Goal: Contribute content

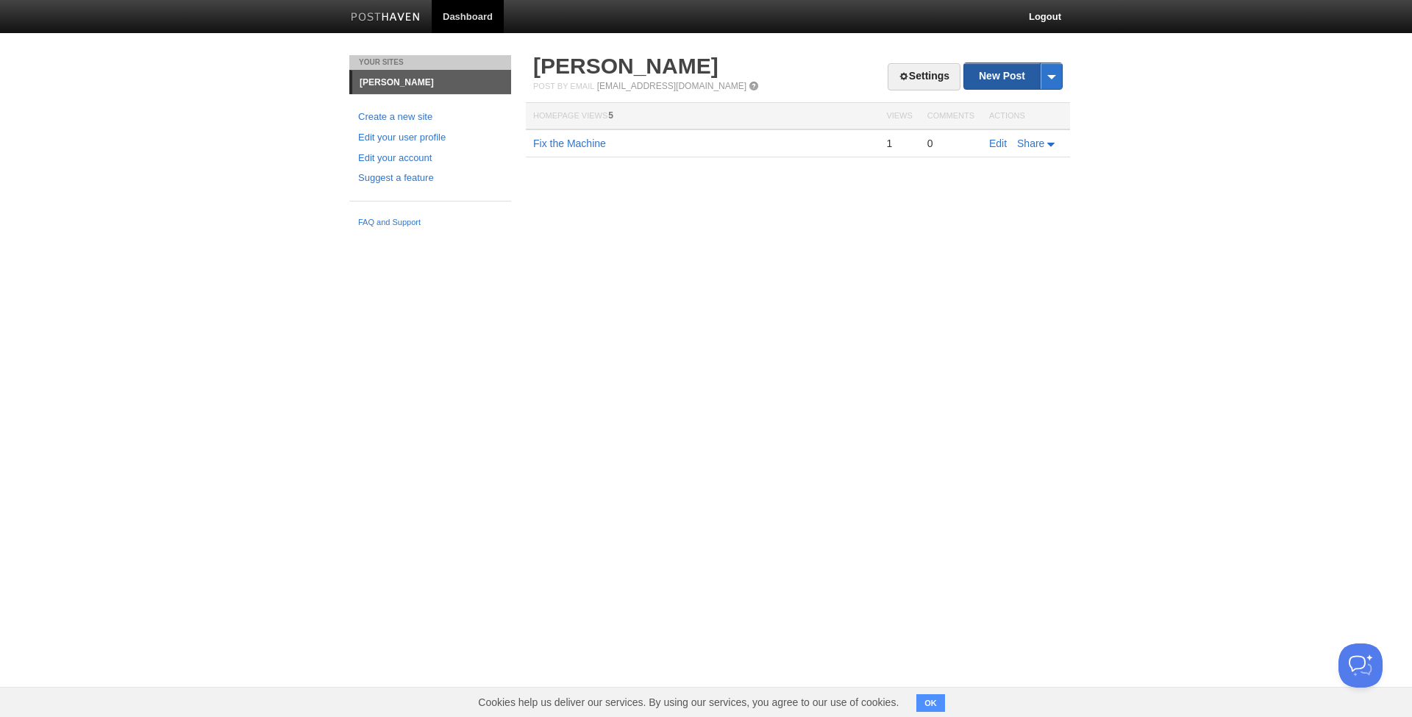
click at [1015, 75] on link "New Post" at bounding box center [1013, 76] width 98 height 26
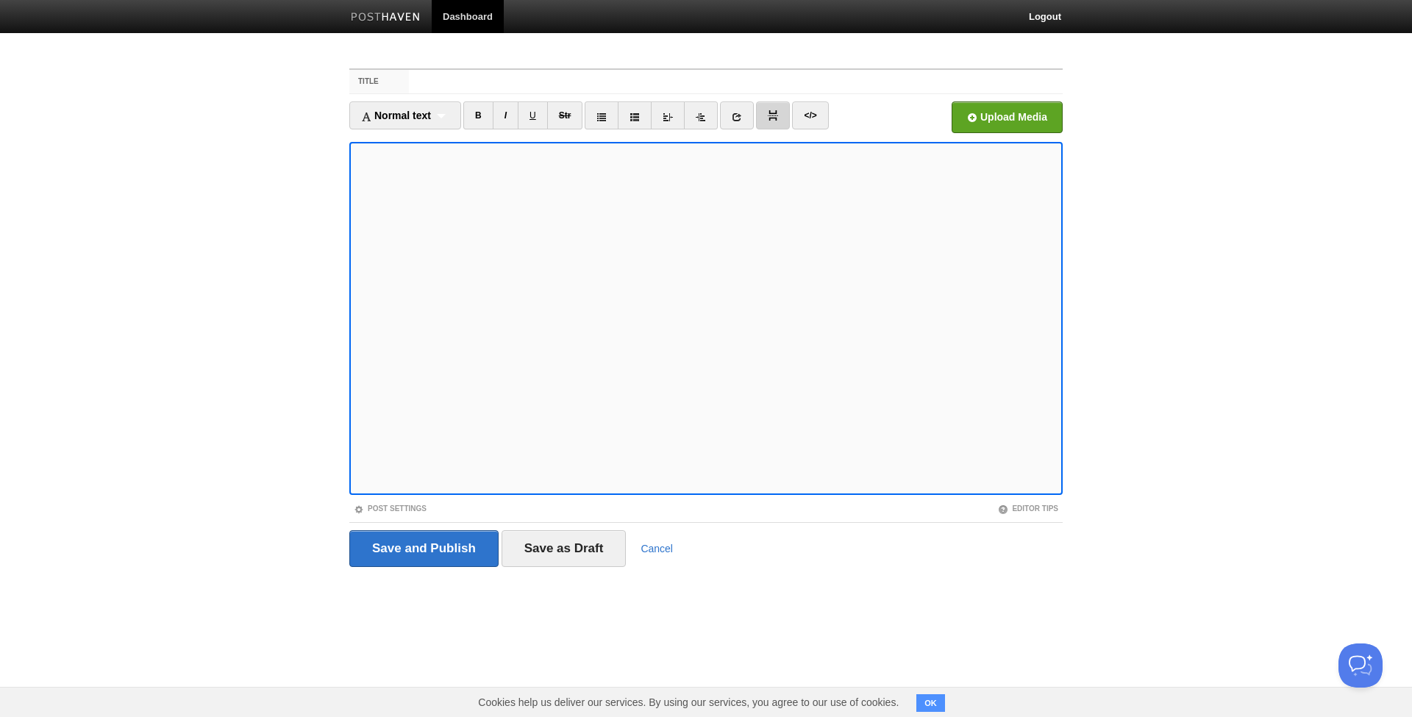
click at [771, 119] on img at bounding box center [773, 115] width 10 height 10
click at [1005, 121] on input "file" at bounding box center [563, 121] width 1113 height 75
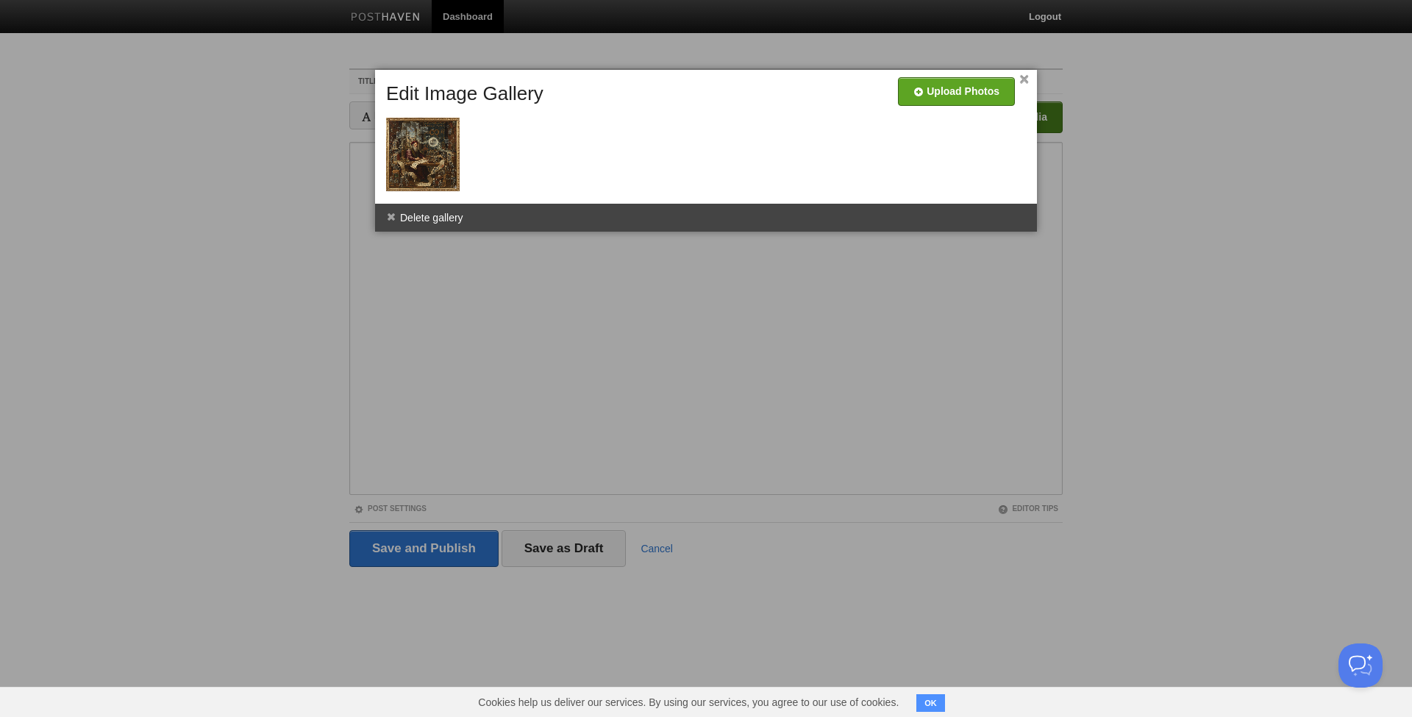
click at [1024, 76] on link "×" at bounding box center [1024, 80] width 10 height 8
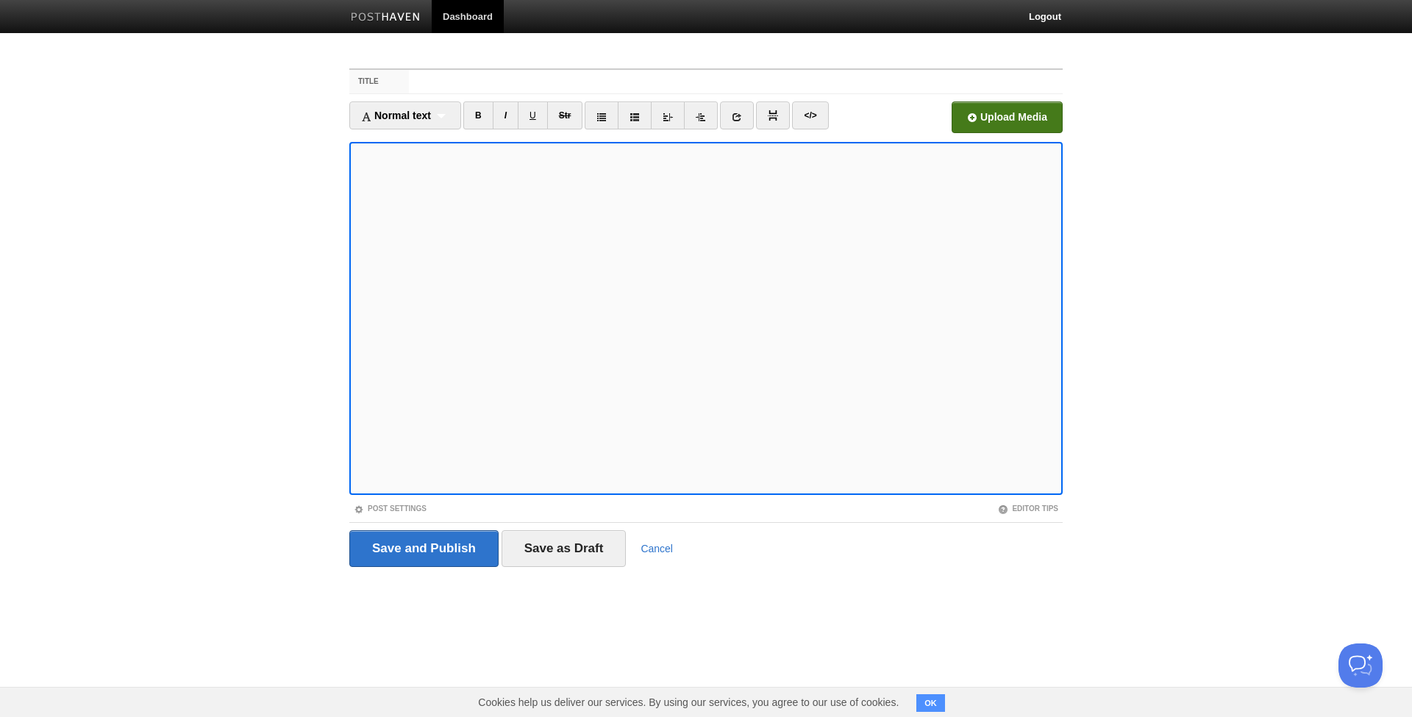
click at [400, 80] on label "Title" at bounding box center [379, 82] width 60 height 24
click at [409, 80] on input "Title" at bounding box center [736, 82] width 654 height 24
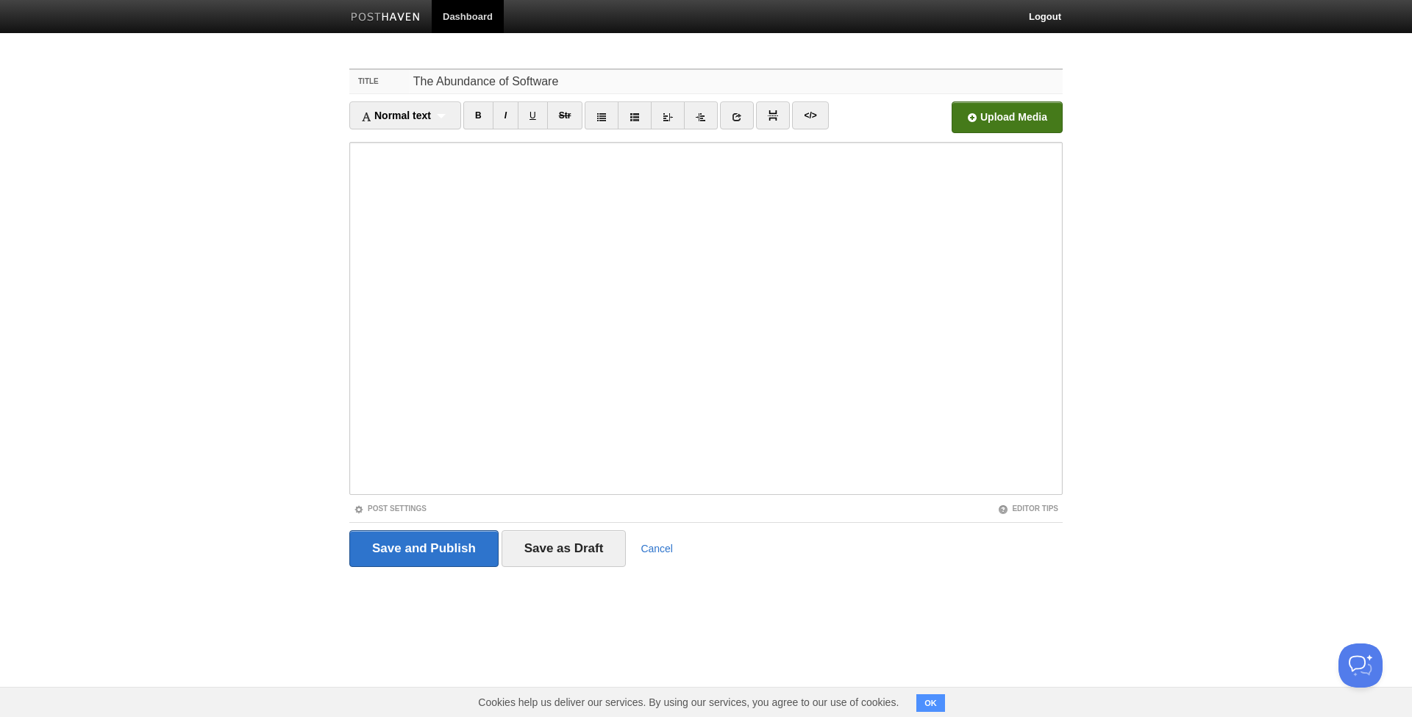
type input "The Abundance of Software"
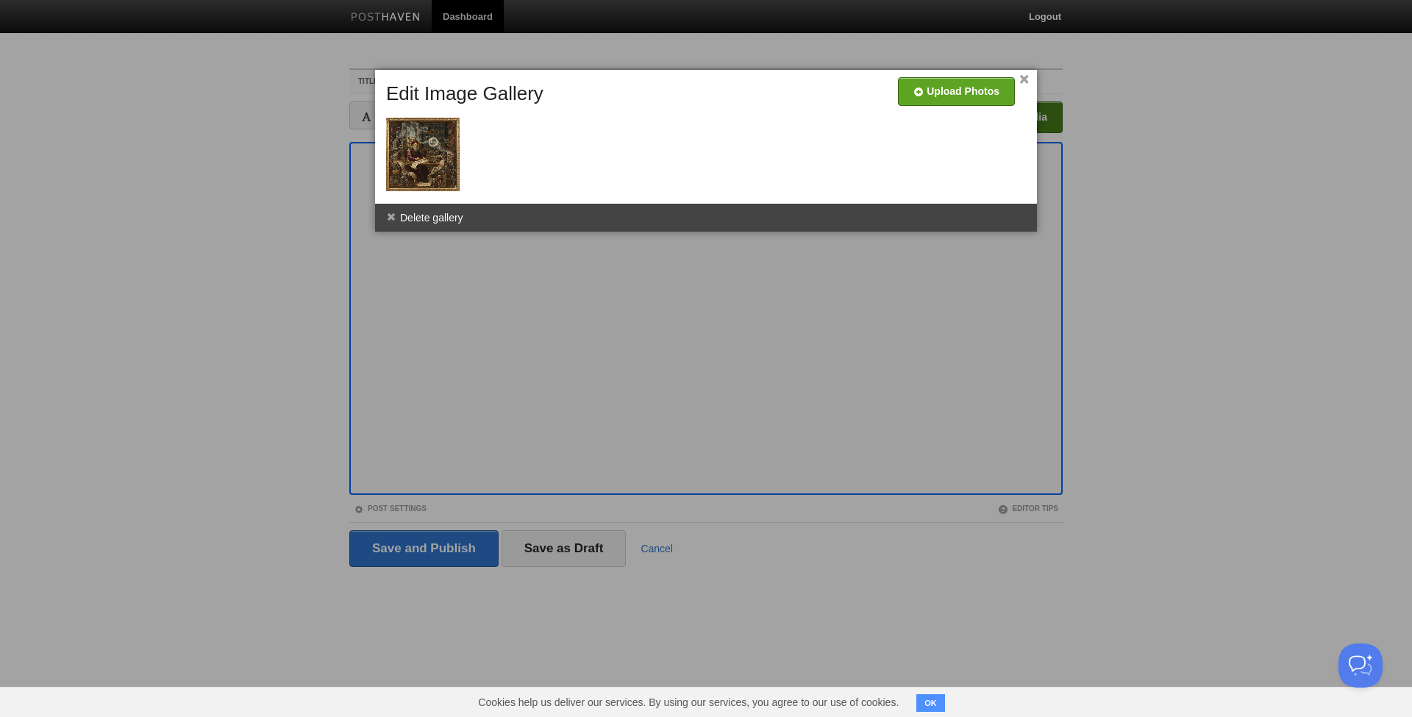
click at [657, 219] on div "Combine Galleries Pop Out Images Delete gallery" at bounding box center [706, 218] width 662 height 28
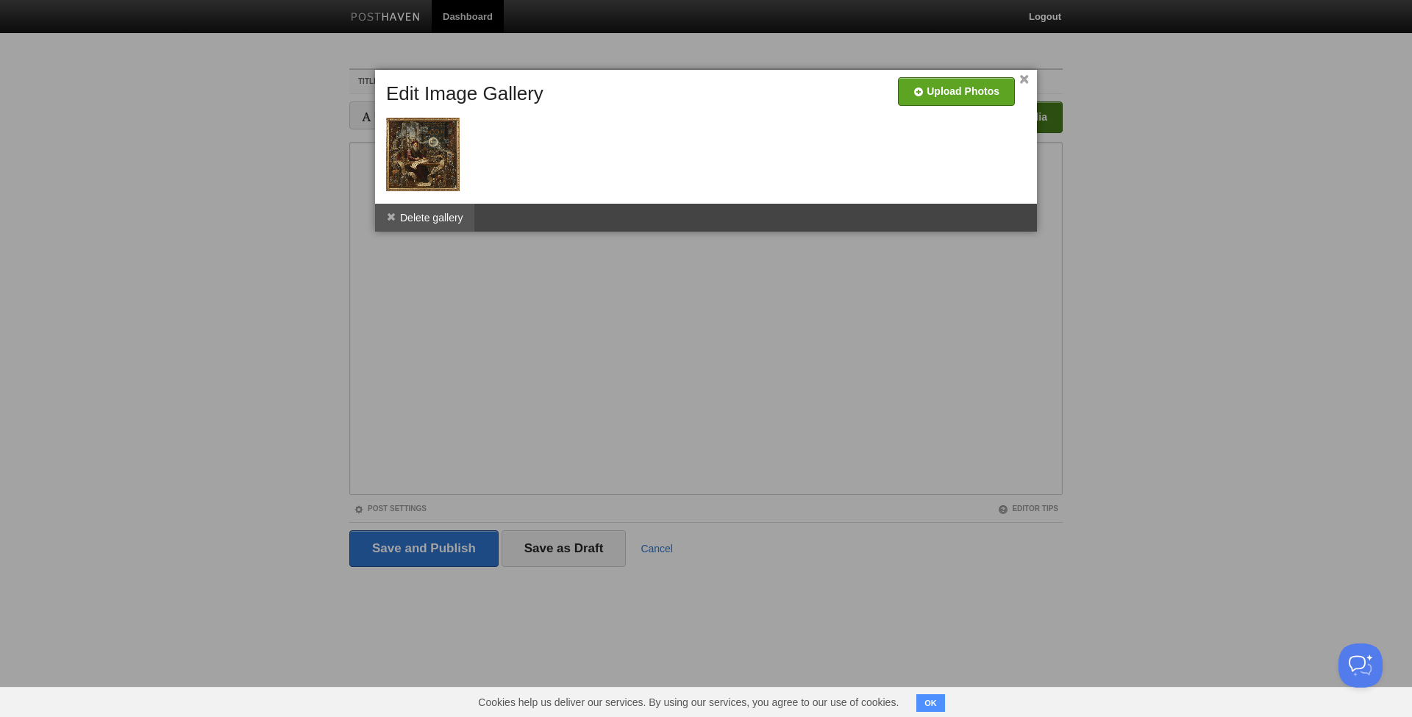
click at [426, 214] on li "Delete gallery" at bounding box center [424, 218] width 99 height 28
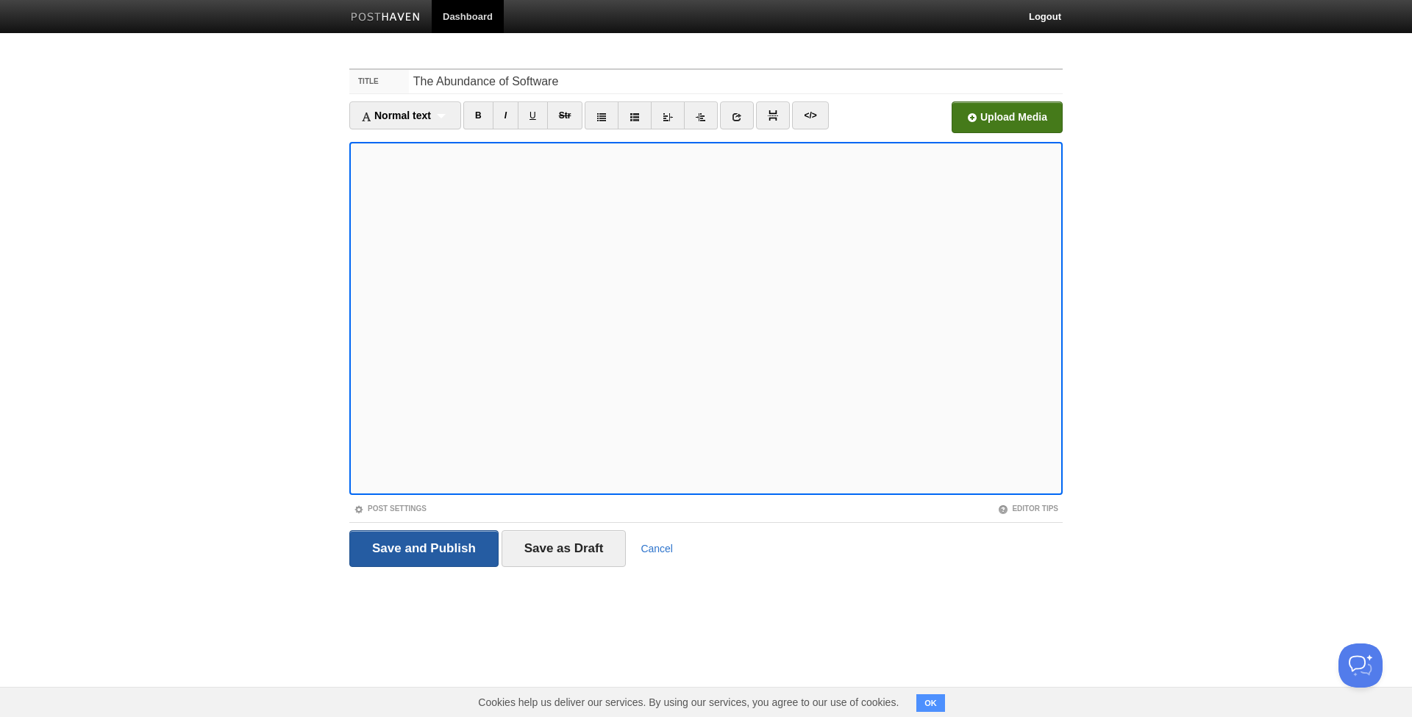
click at [424, 544] on input "Save and Publish" at bounding box center [423, 548] width 149 height 37
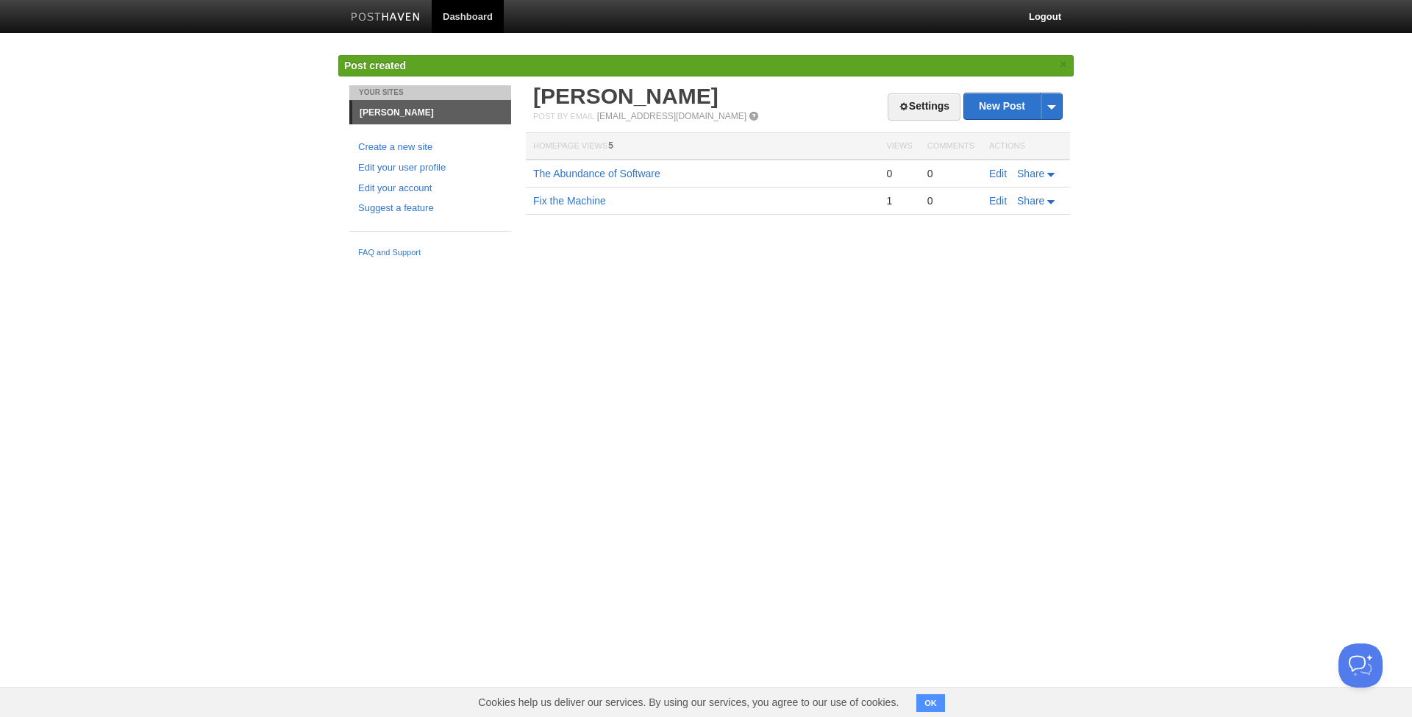
click at [616, 167] on td "The Abundance of Software" at bounding box center [702, 174] width 353 height 28
click at [605, 174] on link "The Abundance of Software" at bounding box center [596, 174] width 127 height 12
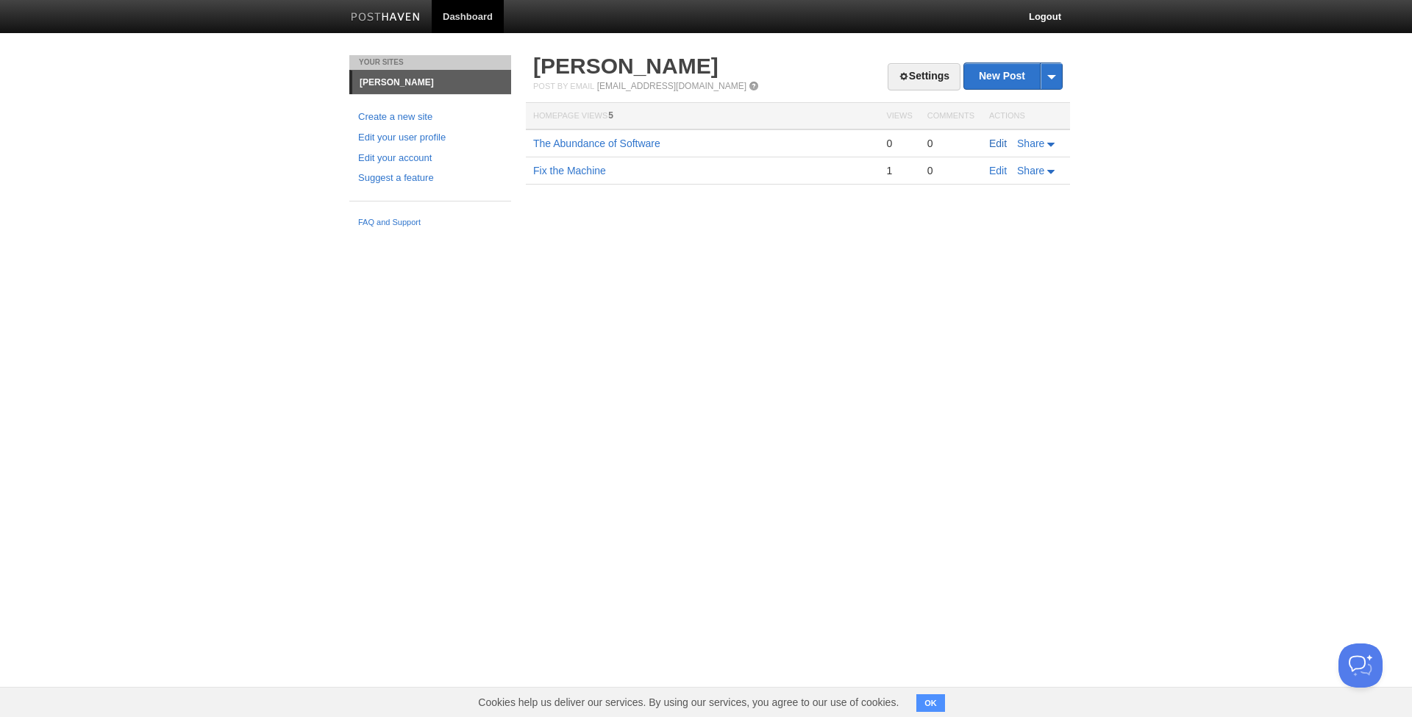
click at [995, 140] on link "Edit" at bounding box center [998, 144] width 18 height 12
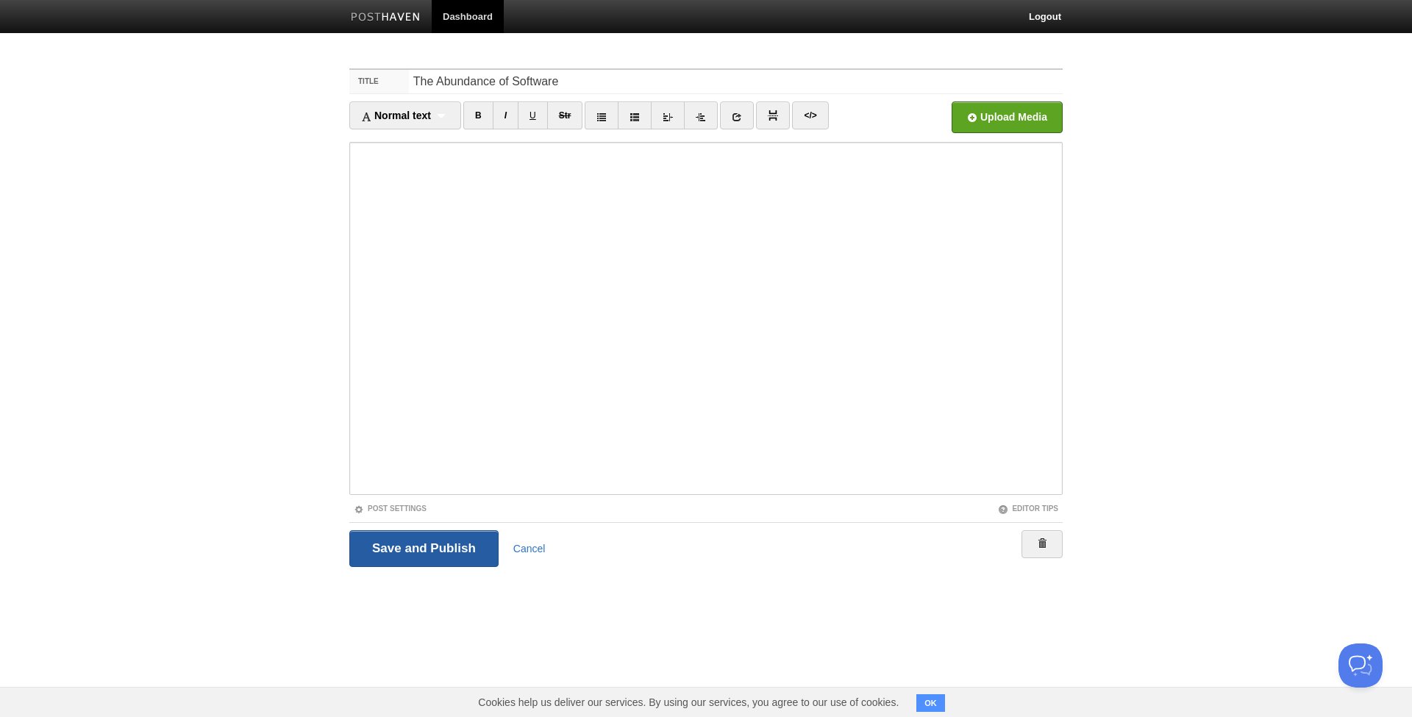
click at [442, 535] on input "Save and Publish" at bounding box center [423, 548] width 149 height 37
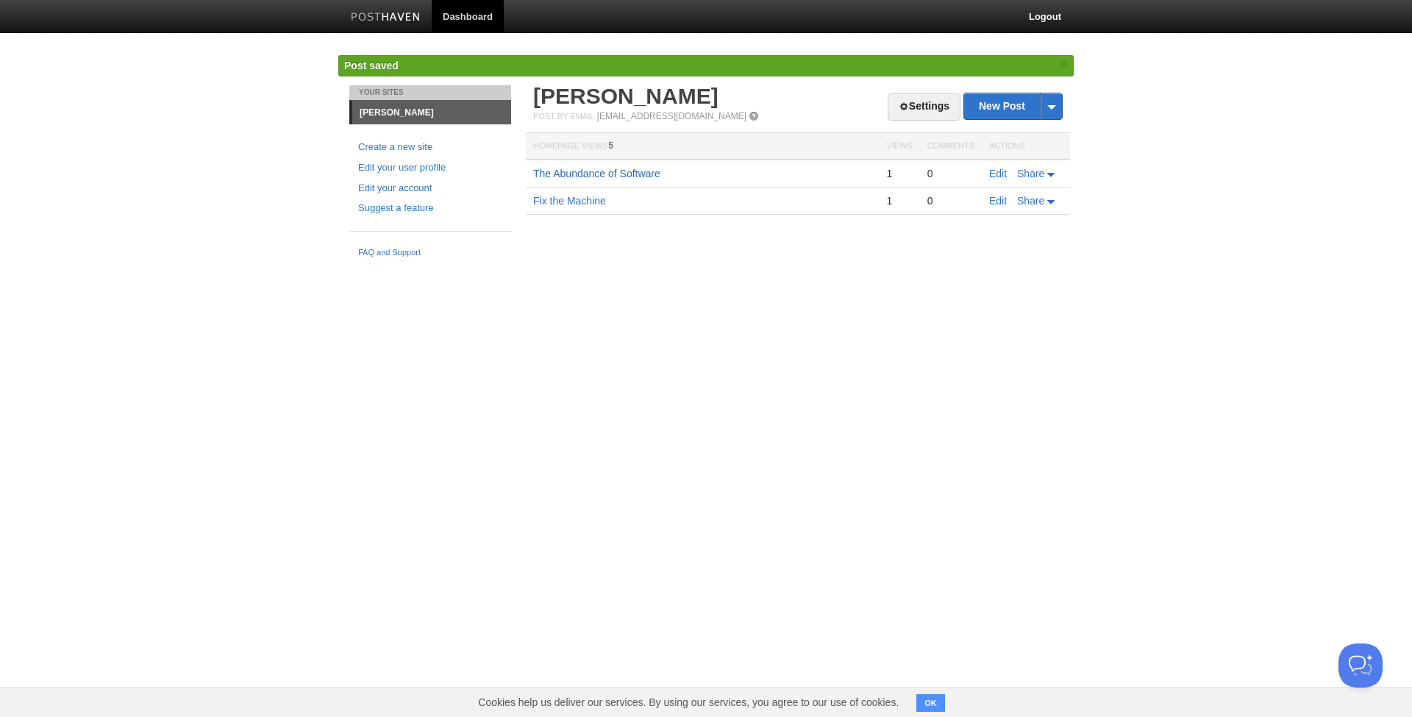
click at [566, 174] on link "The Abundance of Software" at bounding box center [596, 174] width 127 height 12
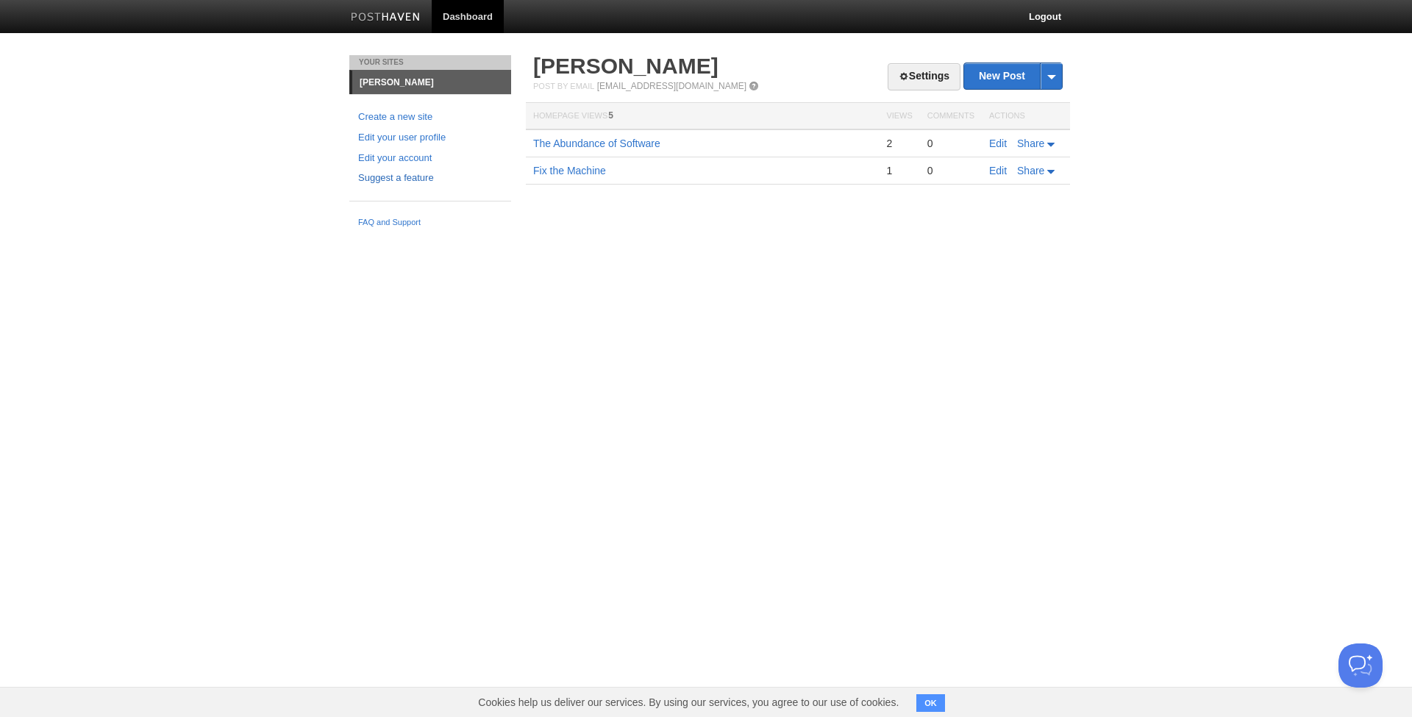
click at [387, 176] on link "Suggest a feature" at bounding box center [430, 178] width 144 height 15
click at [404, 85] on link "[PERSON_NAME]" at bounding box center [431, 83] width 159 height 24
click at [936, 65] on link "Settings" at bounding box center [924, 76] width 73 height 27
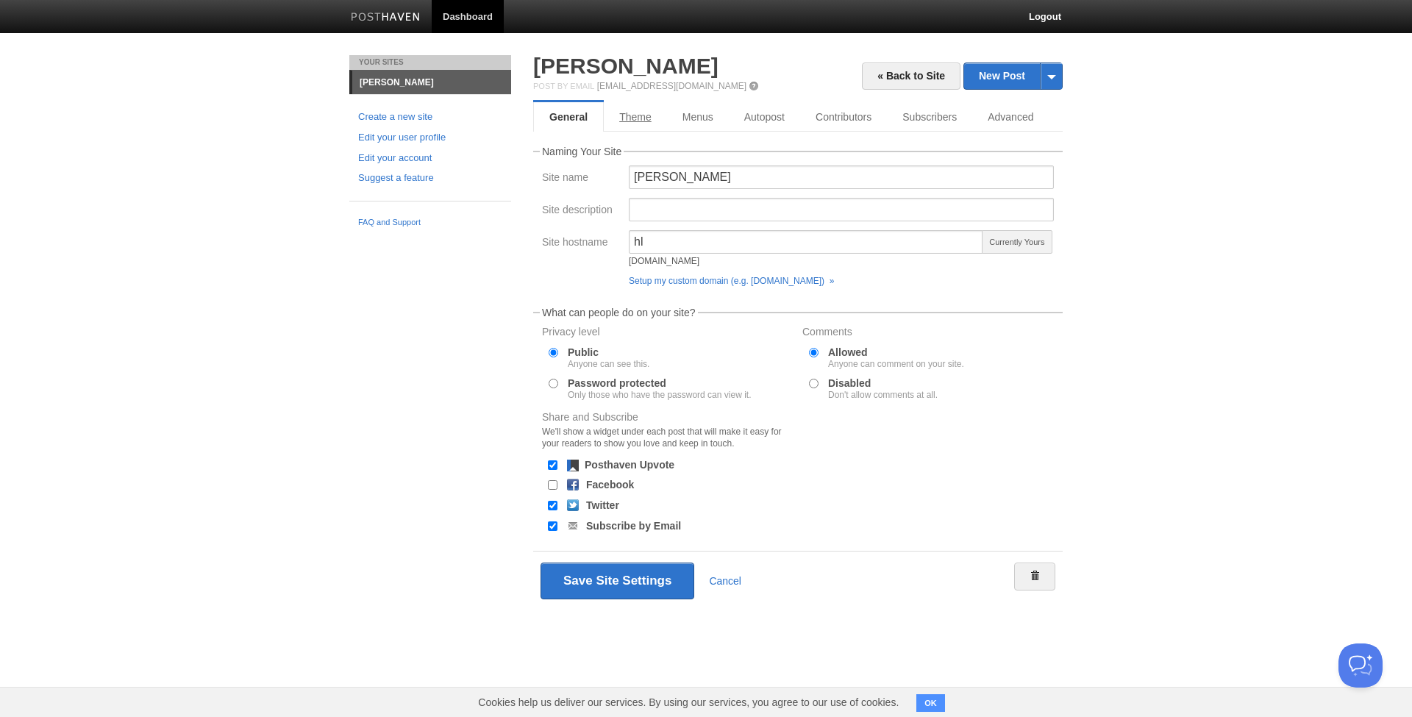
click at [637, 112] on link "Theme" at bounding box center [635, 116] width 63 height 29
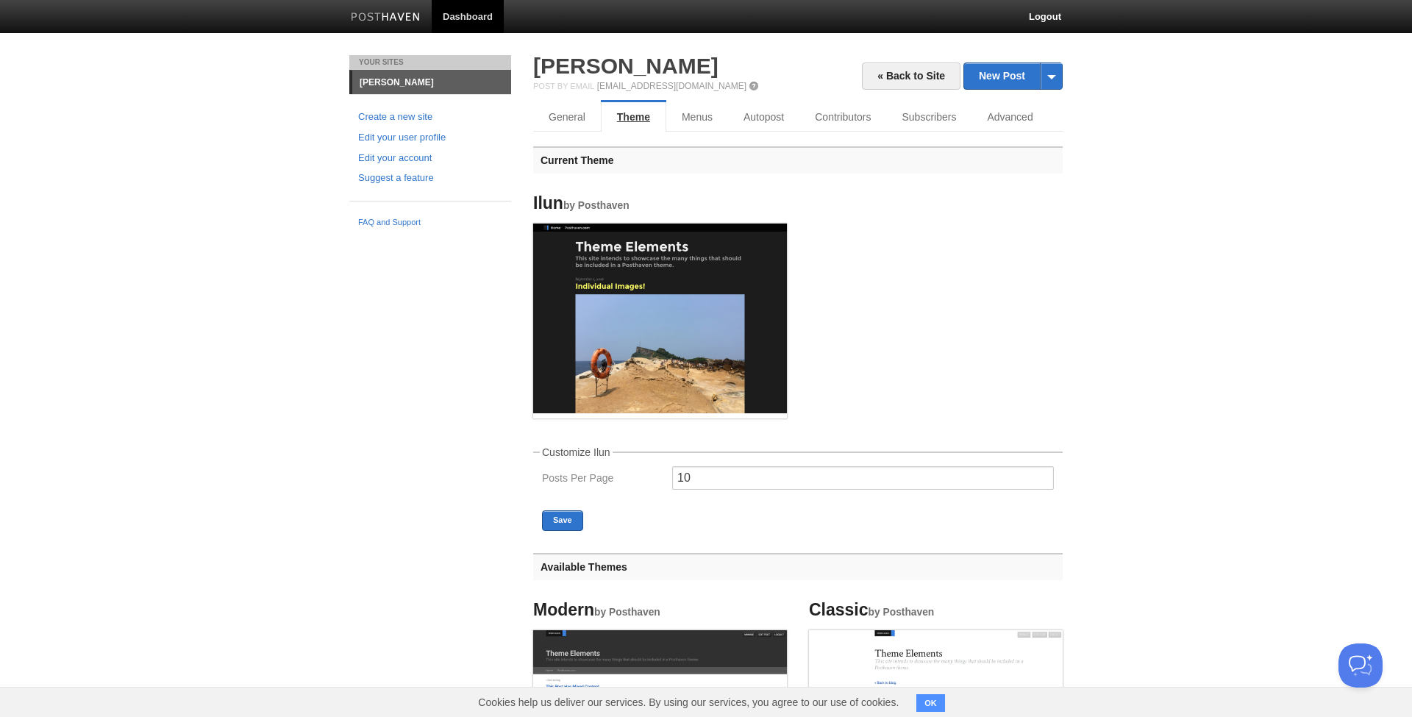
click at [657, 112] on link "Theme" at bounding box center [633, 116] width 65 height 29
click at [694, 122] on link "Menus" at bounding box center [697, 116] width 62 height 29
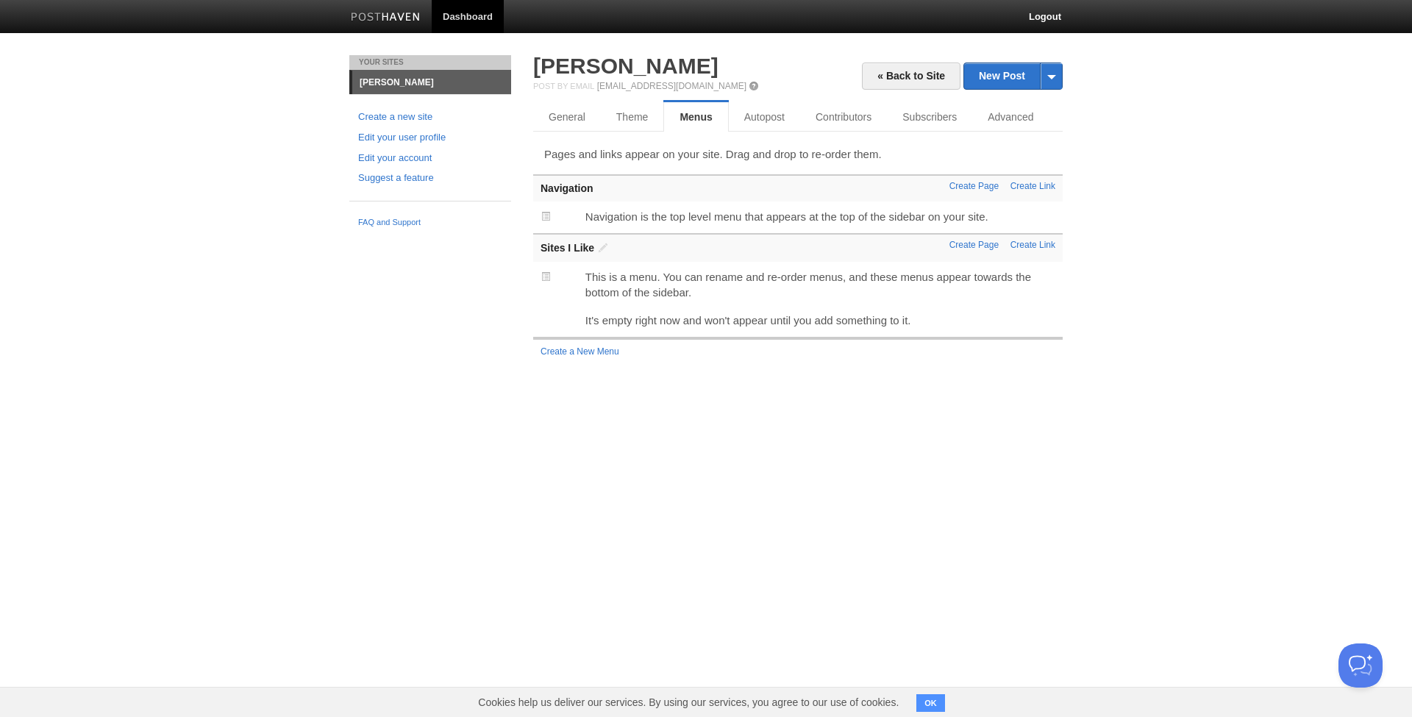
click at [697, 285] on p "This is a menu. You can rename and re-order menus, and these menus appear towar…" at bounding box center [820, 284] width 470 height 31
click at [760, 109] on link "Autopost" at bounding box center [764, 116] width 71 height 29
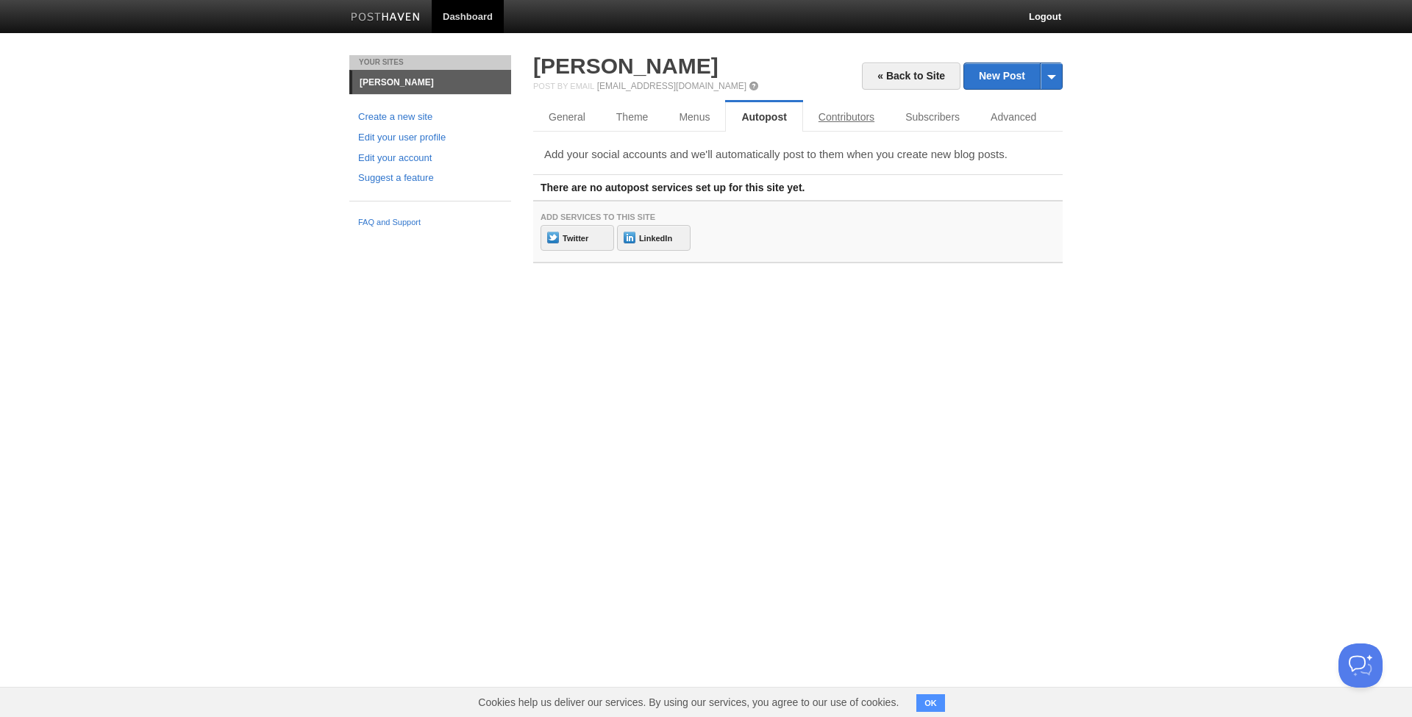
click at [854, 124] on link "Contributors" at bounding box center [846, 116] width 87 height 29
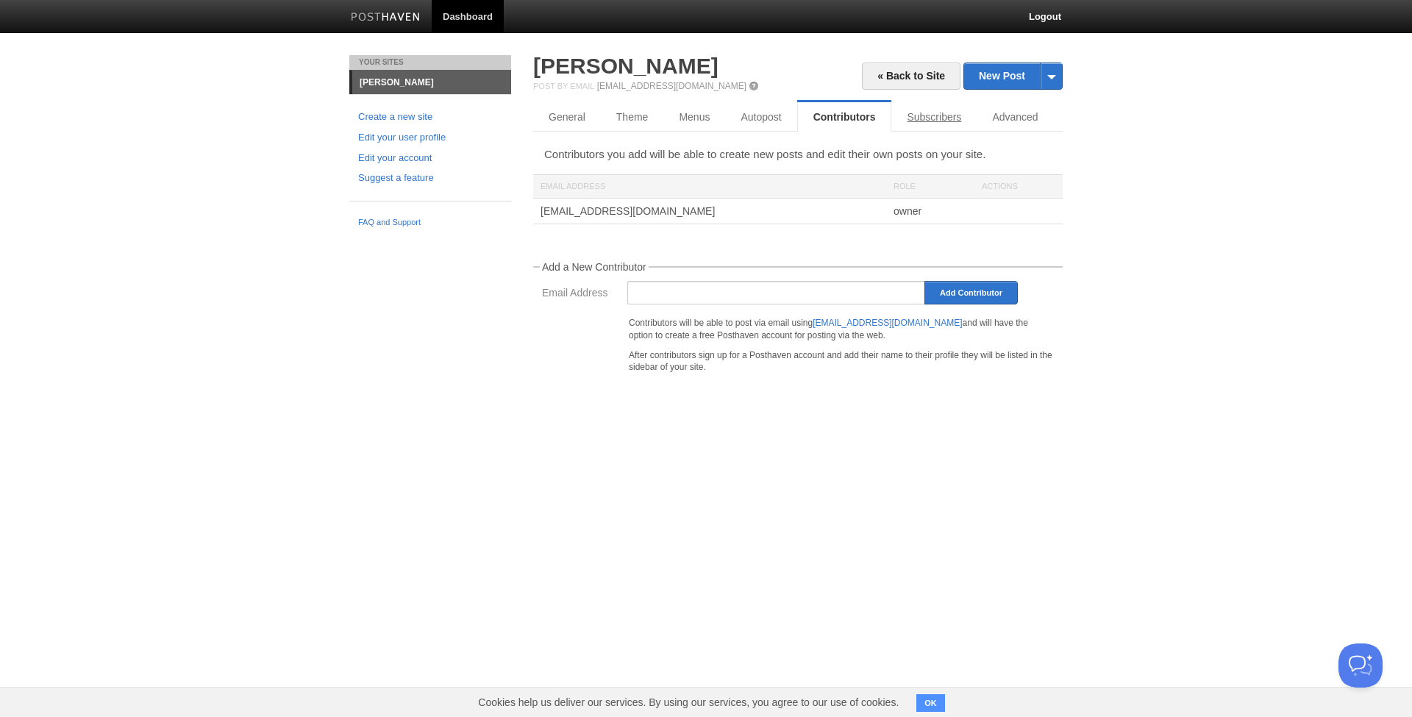
click at [934, 114] on link "Subscribers" at bounding box center [933, 116] width 85 height 29
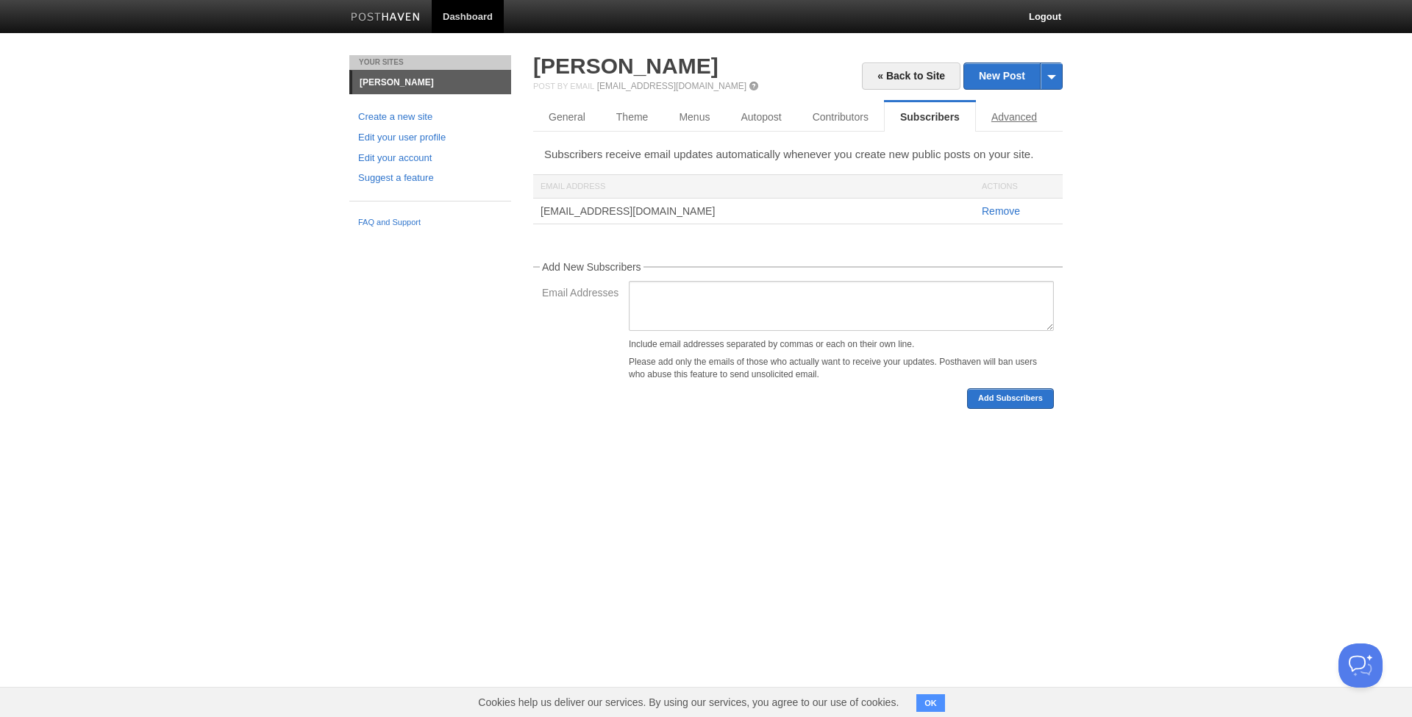
click at [1023, 115] on link "Advanced" at bounding box center [1014, 116] width 76 height 29
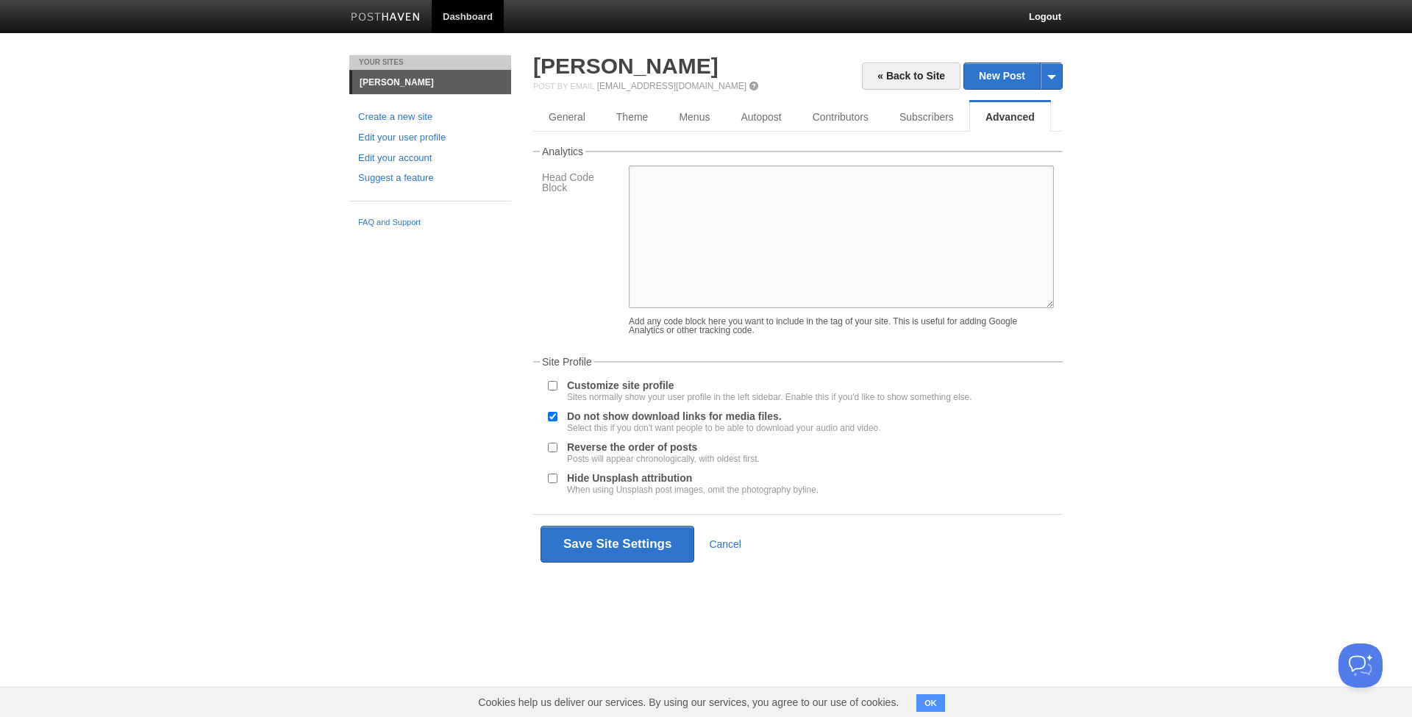
click at [831, 229] on textarea at bounding box center [841, 236] width 425 height 143
click at [727, 547] on link "Cancel" at bounding box center [725, 544] width 32 height 12
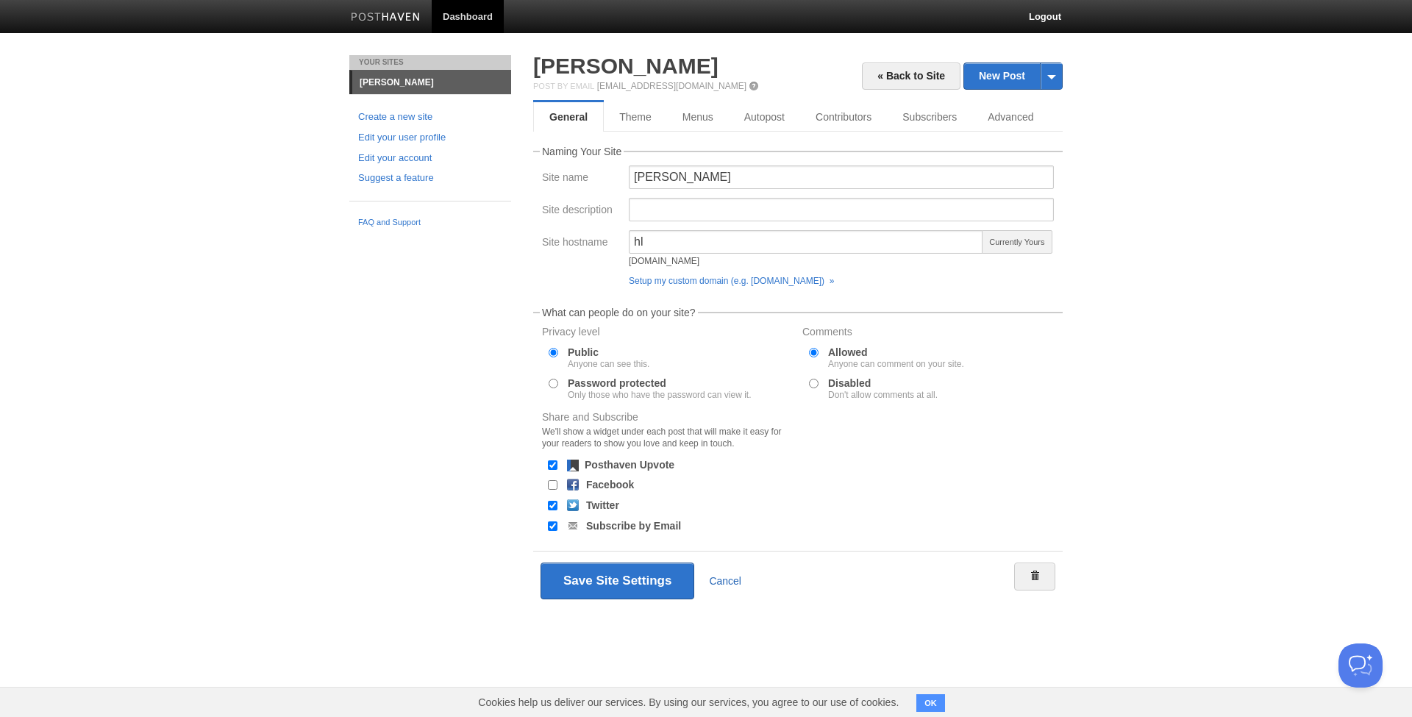
click at [716, 577] on link "Cancel" at bounding box center [725, 581] width 32 height 12
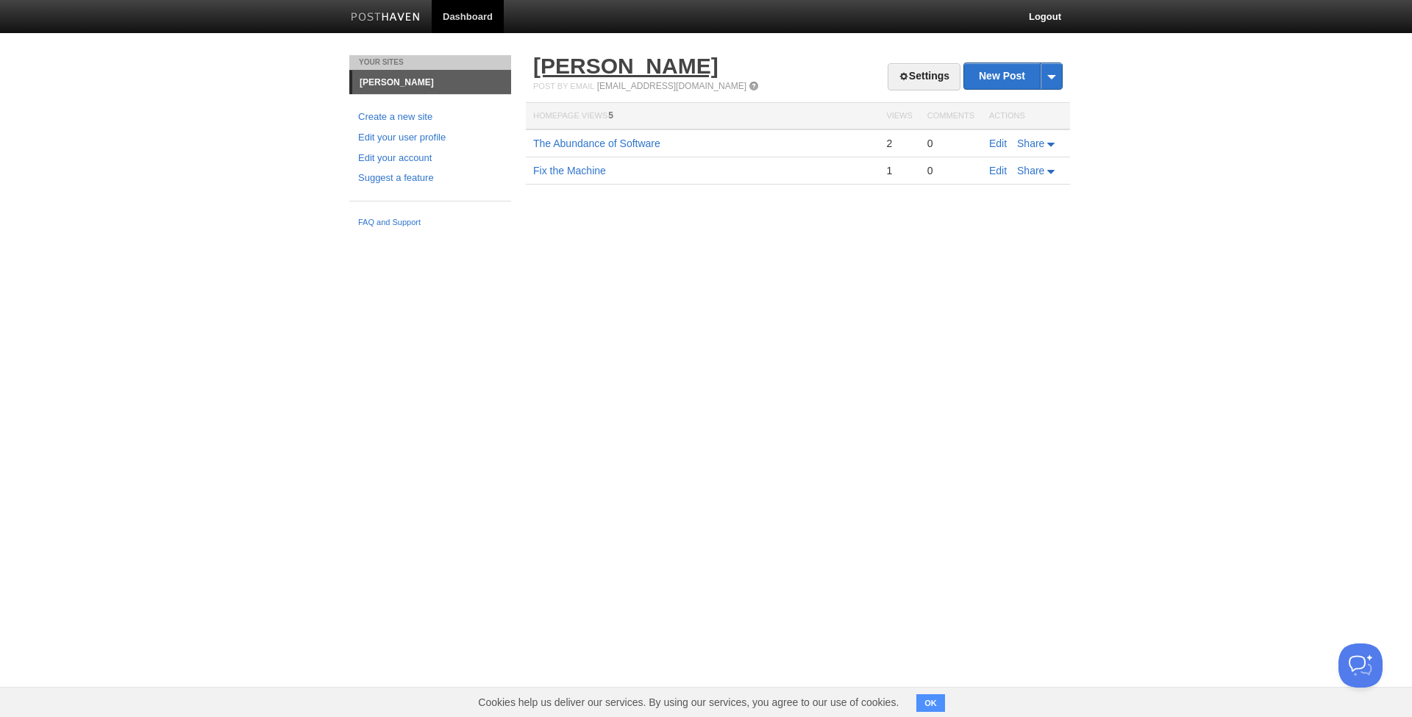
click at [602, 62] on link "[PERSON_NAME]" at bounding box center [625, 66] width 185 height 24
click at [590, 235] on html "Dashboard Logout Your Sites Henry Liu Create a new site Edit your user profile …" at bounding box center [706, 117] width 1412 height 235
